Goal: Information Seeking & Learning: Learn about a topic

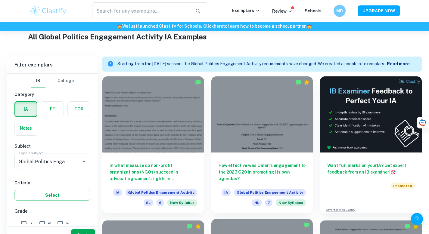
scroll to position [161, 0]
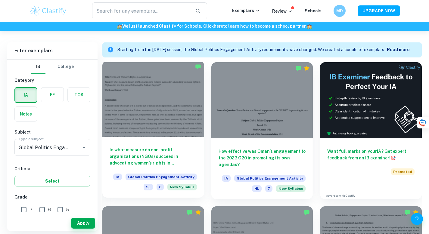
click at [136, 158] on h6 "In what measure do non-profit organizations (NGOs) succeed in advocating women’…" at bounding box center [153, 157] width 87 height 20
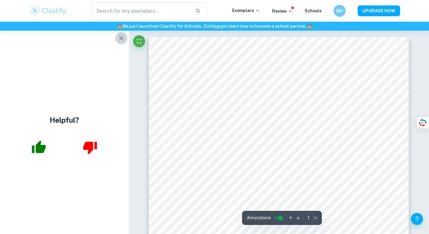
click at [121, 39] on icon "button" at bounding box center [121, 38] width 7 height 7
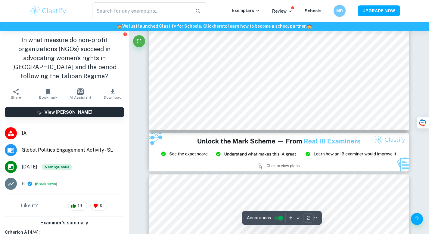
scroll to position [697, 0]
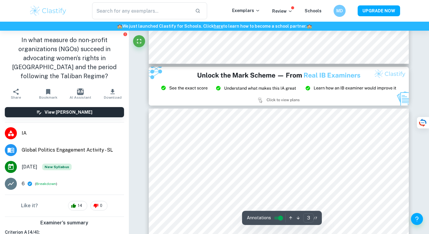
type input "2"
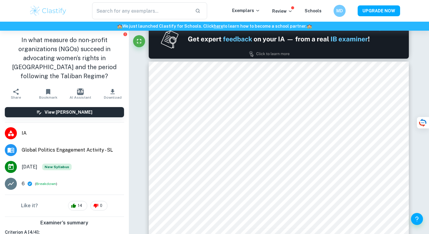
scroll to position [357, 0]
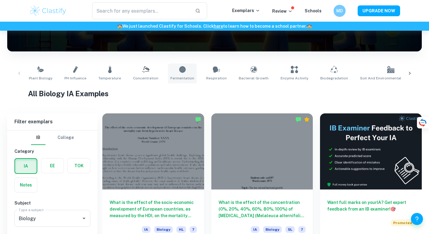
scroll to position [175, 0]
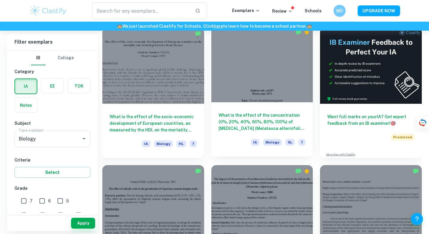
click at [258, 124] on h6 "What is the effect of the concentration (0%, 20%, 40%, 60%, 80%, 100%) of tea t…" at bounding box center [262, 122] width 87 height 20
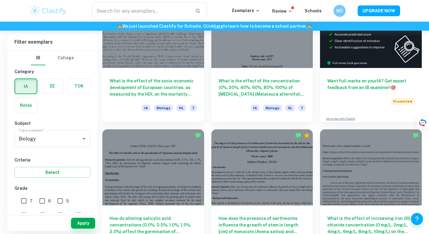
scroll to position [255, 0]
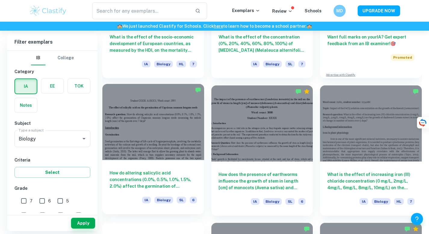
click at [151, 179] on h6 "How do altering salicylic acid concentrations (0.0%, 0.5%, 1.0%, 1.5%, 2.0%) af…" at bounding box center [153, 180] width 87 height 20
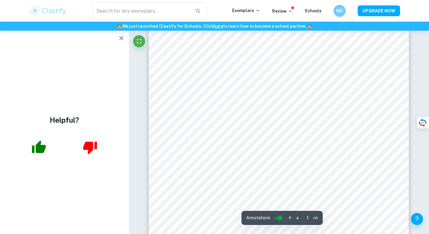
scroll to position [26, 0]
click at [122, 35] on icon "button" at bounding box center [121, 38] width 7 height 7
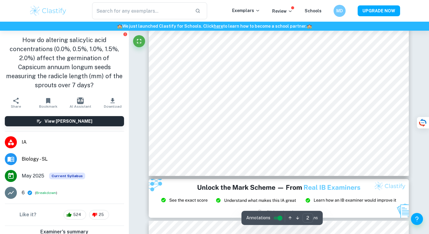
scroll to position [688, 0]
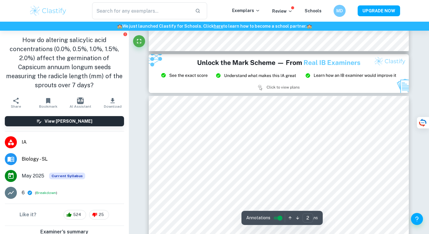
type input "3"
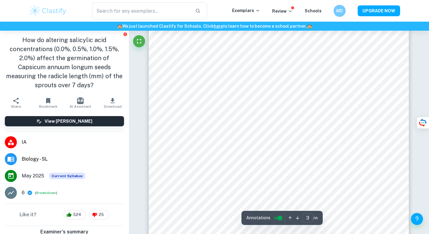
scroll to position [846, 0]
